Goal: Transaction & Acquisition: Purchase product/service

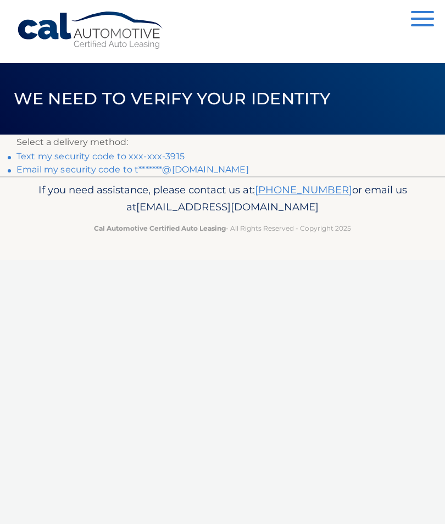
click at [152, 160] on link "Text my security code to xxx-xxx-3915" at bounding box center [100, 156] width 168 height 10
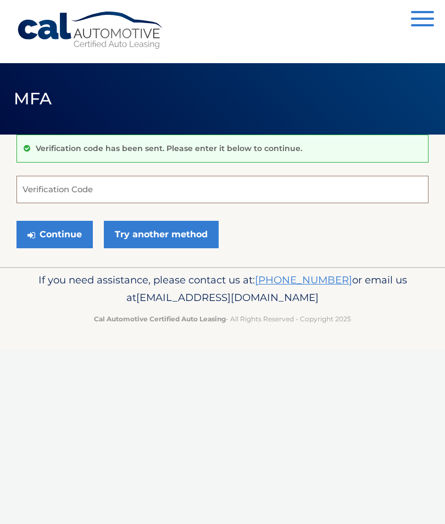
click at [111, 196] on input "Verification Code" at bounding box center [222, 189] width 412 height 27
type input "532514"
click at [54, 234] on button "Continue" at bounding box center [54, 234] width 76 height 27
click at [71, 235] on button "Continue" at bounding box center [54, 234] width 76 height 27
click at [130, 190] on input "Verification Code" at bounding box center [222, 189] width 412 height 27
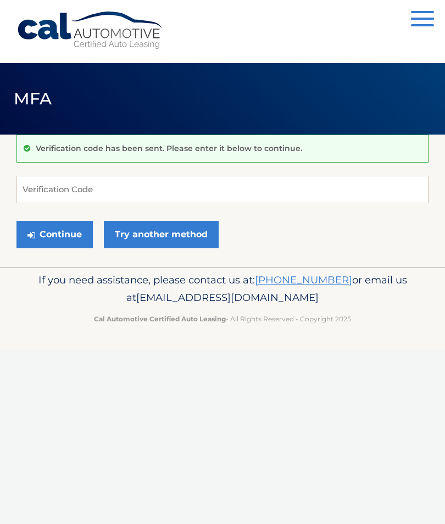
click at [69, 238] on button "Continue" at bounding box center [54, 234] width 76 height 27
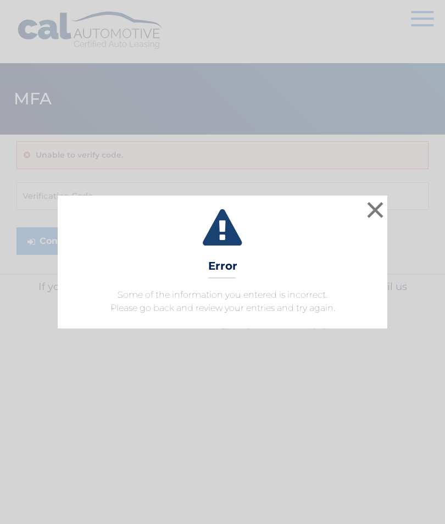
click at [375, 213] on button "×" at bounding box center [376, 210] width 22 height 22
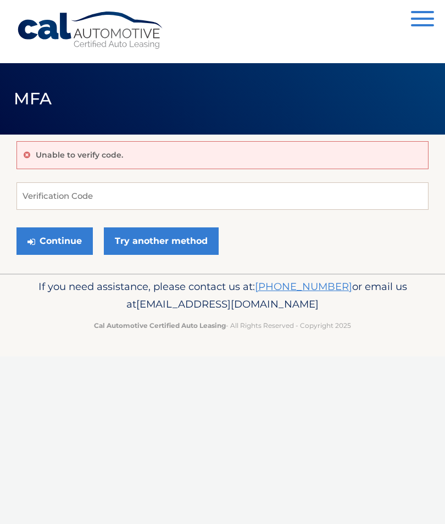
click at [154, 242] on link "Try another method" at bounding box center [161, 241] width 115 height 27
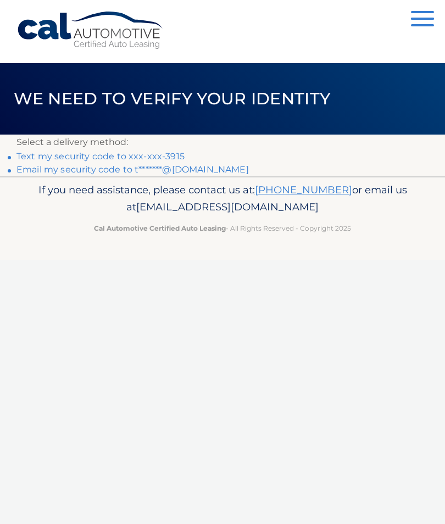
click at [162, 161] on link "Text my security code to xxx-xxx-3915" at bounding box center [100, 156] width 168 height 10
click at [421, 24] on button "Menu" at bounding box center [422, 20] width 23 height 18
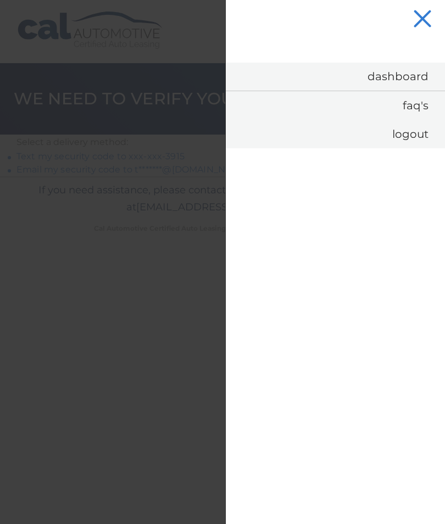
click at [415, 136] on link "Logout" at bounding box center [335, 134] width 219 height 29
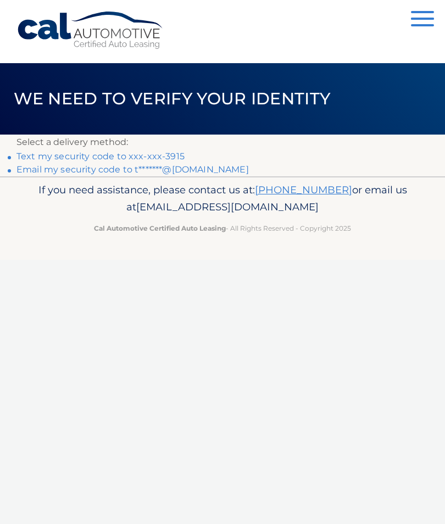
click at [162, 161] on link "Text my security code to xxx-xxx-3915" at bounding box center [100, 156] width 168 height 10
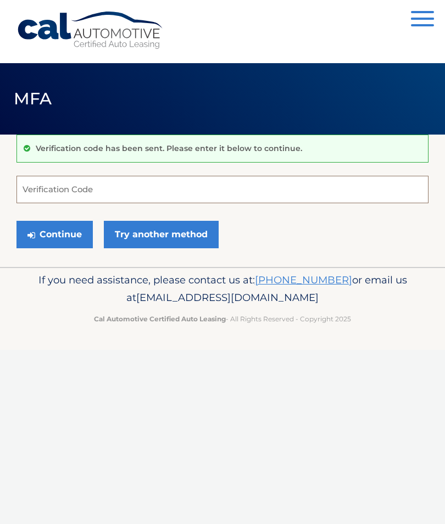
click at [117, 194] on input "Verification Code" at bounding box center [222, 189] width 412 height 27
type input "553386"
click at [54, 234] on button "Continue" at bounding box center [54, 234] width 76 height 27
click at [60, 232] on button "Continue" at bounding box center [54, 234] width 76 height 27
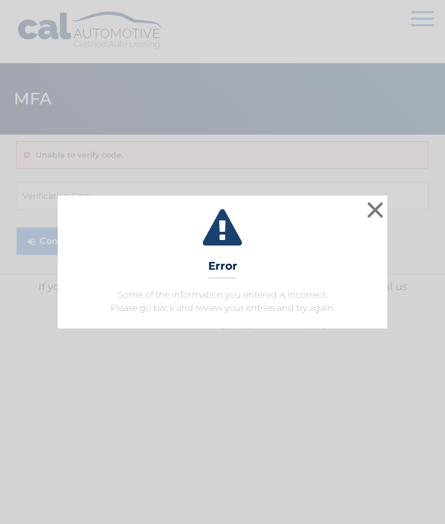
click at [382, 214] on button "×" at bounding box center [376, 210] width 22 height 22
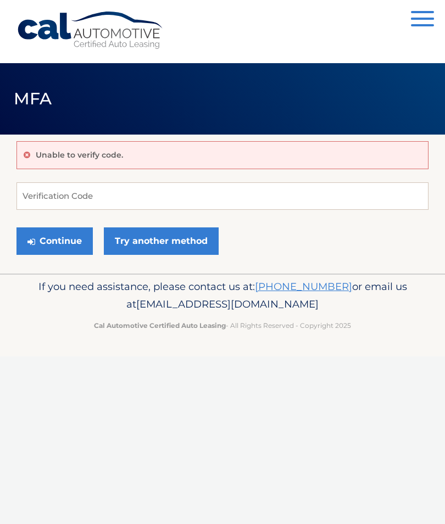
click at [156, 245] on link "Try another method" at bounding box center [161, 241] width 115 height 27
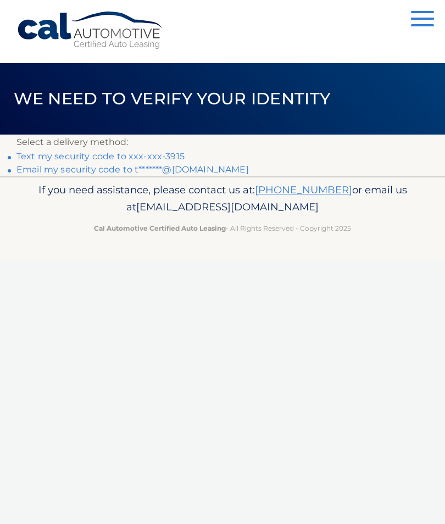
click at [207, 181] on p "If you need assistance, please contact us at: [PHONE_NUMBER] or email us at [EM…" at bounding box center [222, 198] width 412 height 35
click at [200, 173] on link "Email my security code to t*******@[DOMAIN_NAME]" at bounding box center [132, 169] width 233 height 10
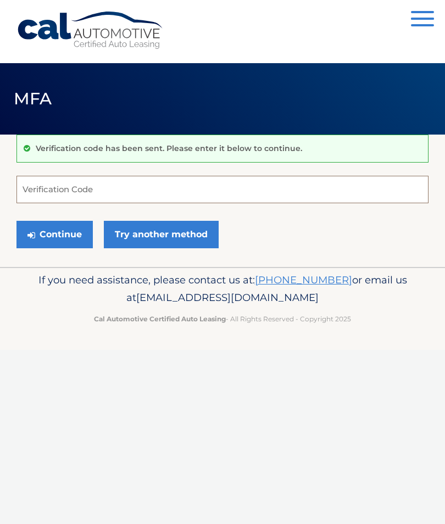
click at [100, 196] on input "Verification Code" at bounding box center [222, 189] width 412 height 27
type input "964619"
click at [67, 238] on button "Continue" at bounding box center [54, 234] width 76 height 27
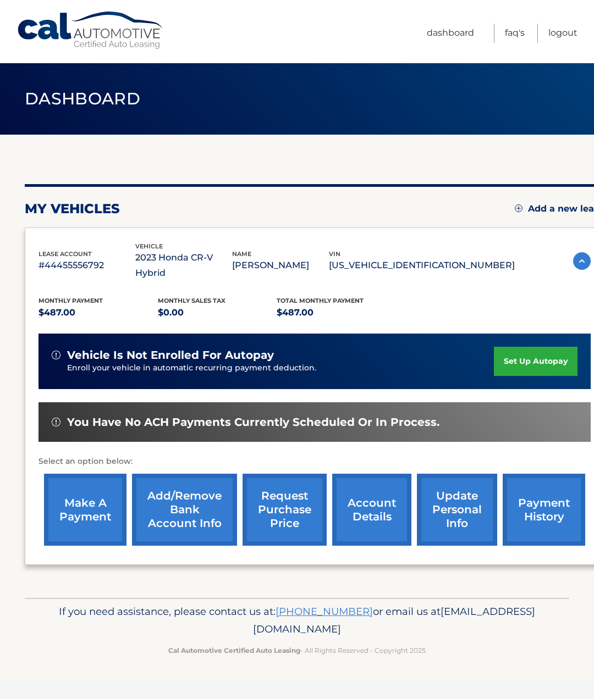
click at [87, 495] on link "make a payment" at bounding box center [85, 510] width 82 height 72
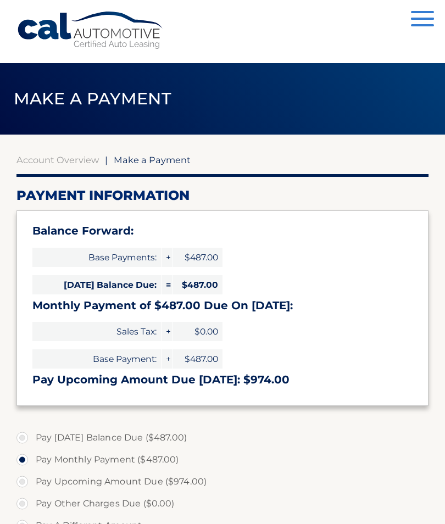
select select "MmQ2ODIxZmQtMWI2MS00MmU4LWI2ZjktOWY4ZWMxZGMxMDM0"
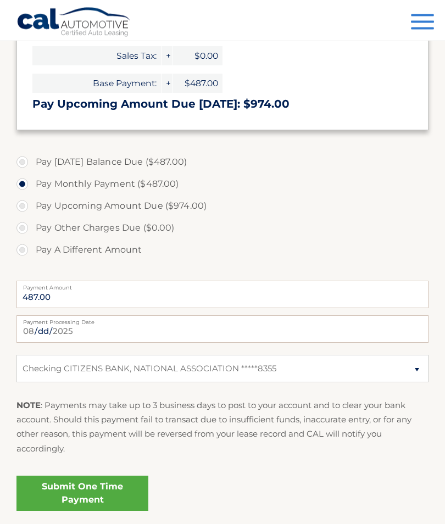
scroll to position [278, 0]
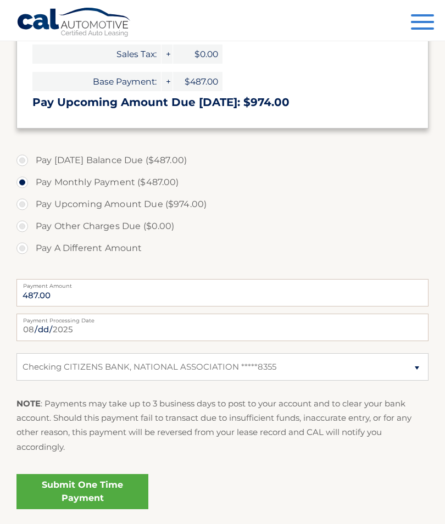
click at [105, 490] on link "Submit One Time Payment" at bounding box center [82, 491] width 132 height 35
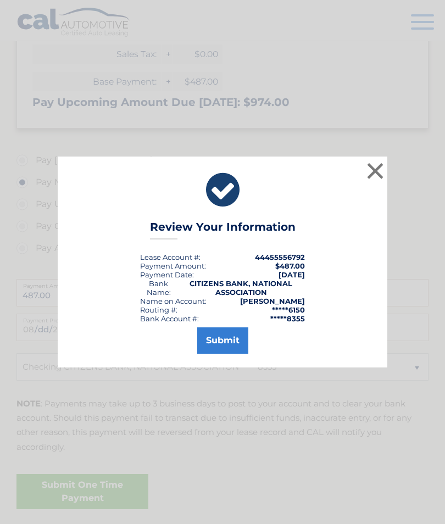
click at [224, 354] on button "Submit" at bounding box center [222, 341] width 51 height 26
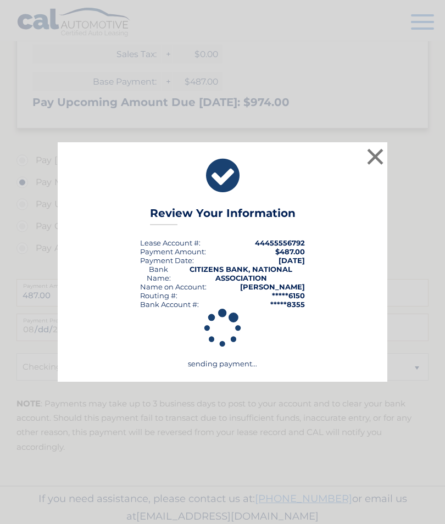
scroll to position [272, 0]
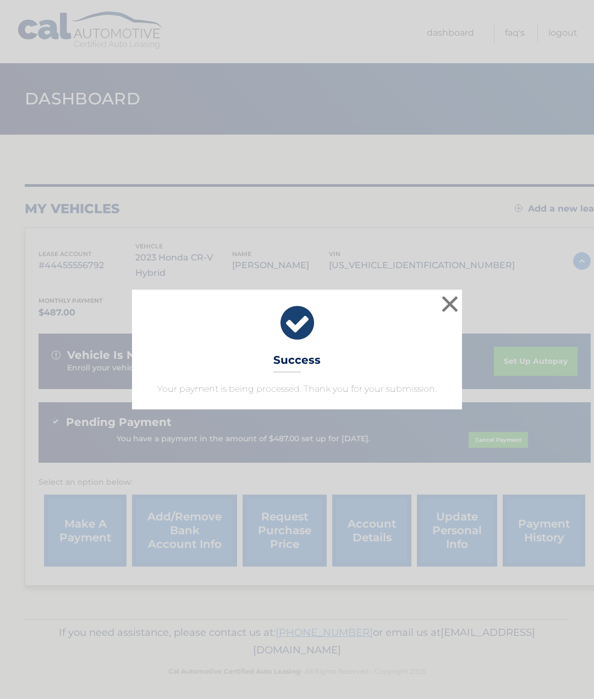
click at [451, 301] on button "×" at bounding box center [450, 304] width 22 height 22
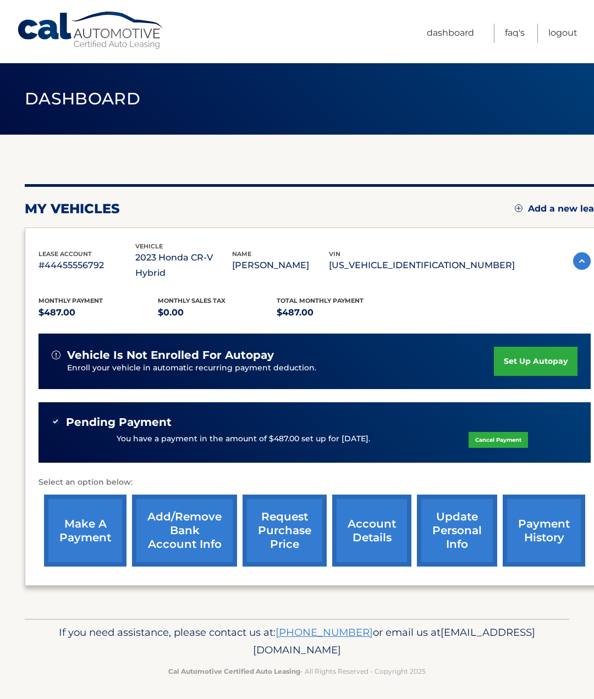
click at [563, 34] on link "Logout" at bounding box center [562, 33] width 29 height 19
